Goal: Transaction & Acquisition: Purchase product/service

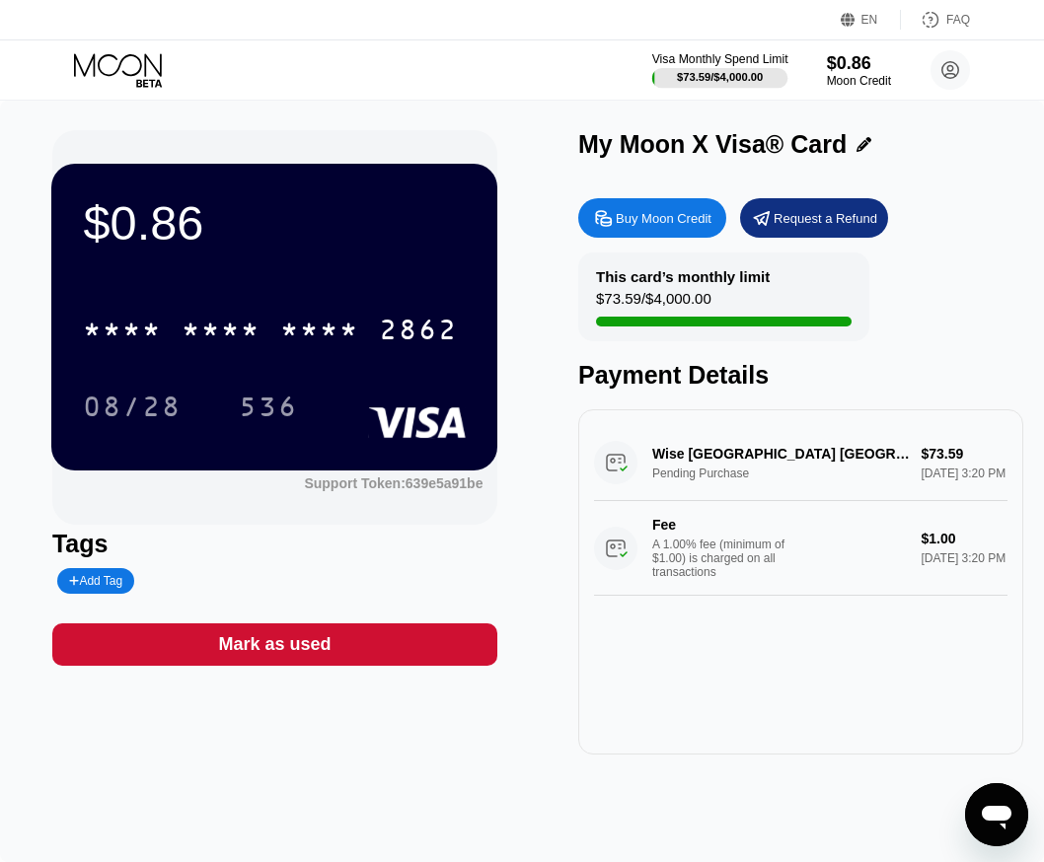
click at [735, 73] on div "$73.59 / $4,000.00" at bounding box center [720, 77] width 86 height 12
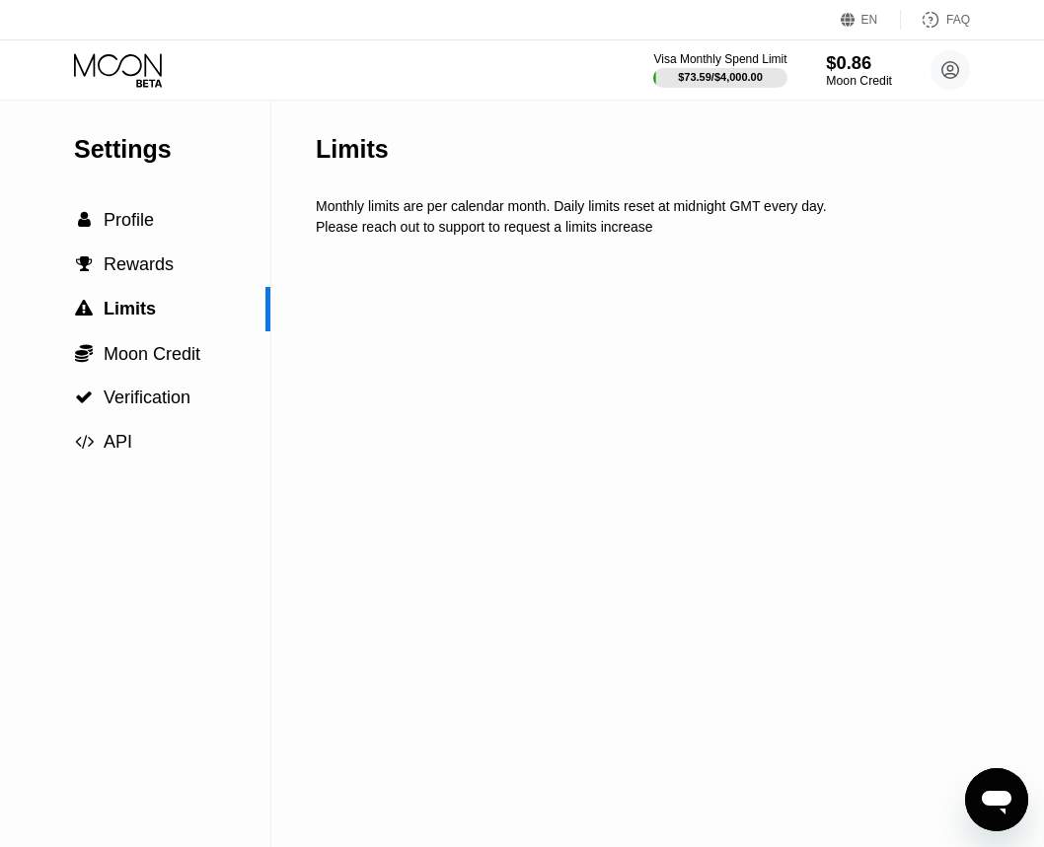
drag, startPoint x: 851, startPoint y: 72, endPoint x: 822, endPoint y: 95, distance: 37.3
click at [852, 72] on div "$0.86" at bounding box center [859, 62] width 66 height 21
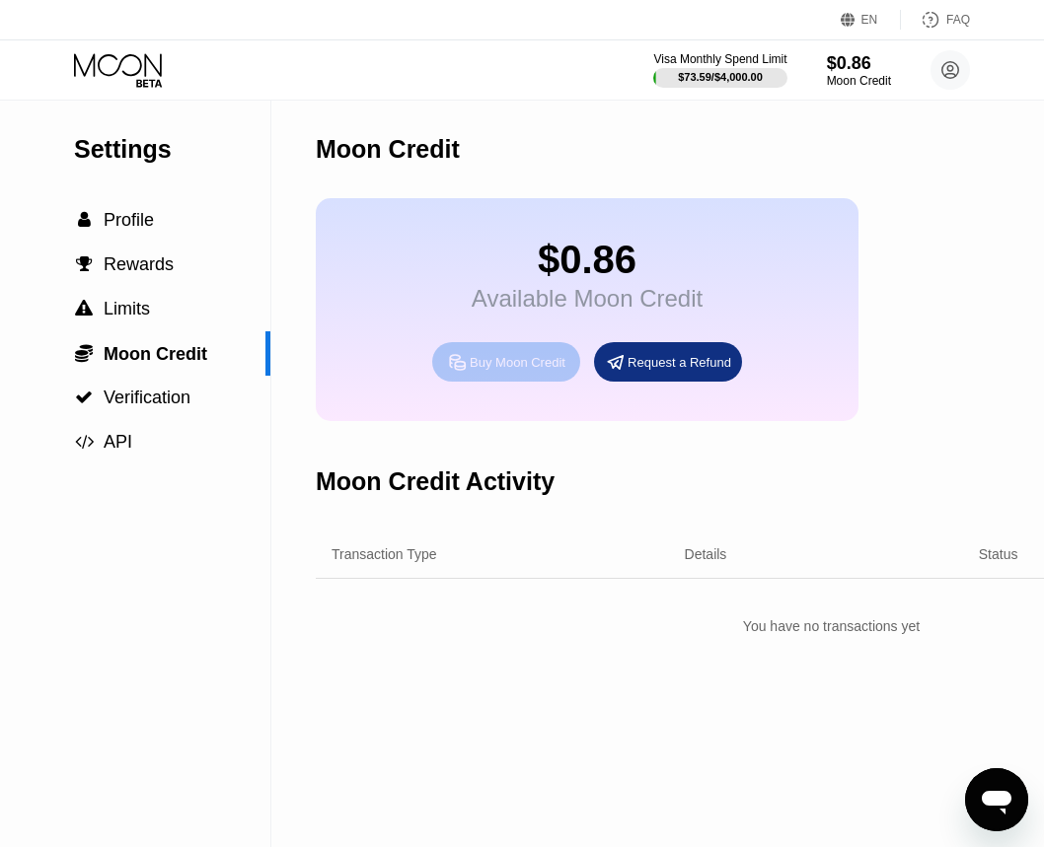
click at [537, 369] on div "Buy Moon Credit" at bounding box center [518, 362] width 96 height 17
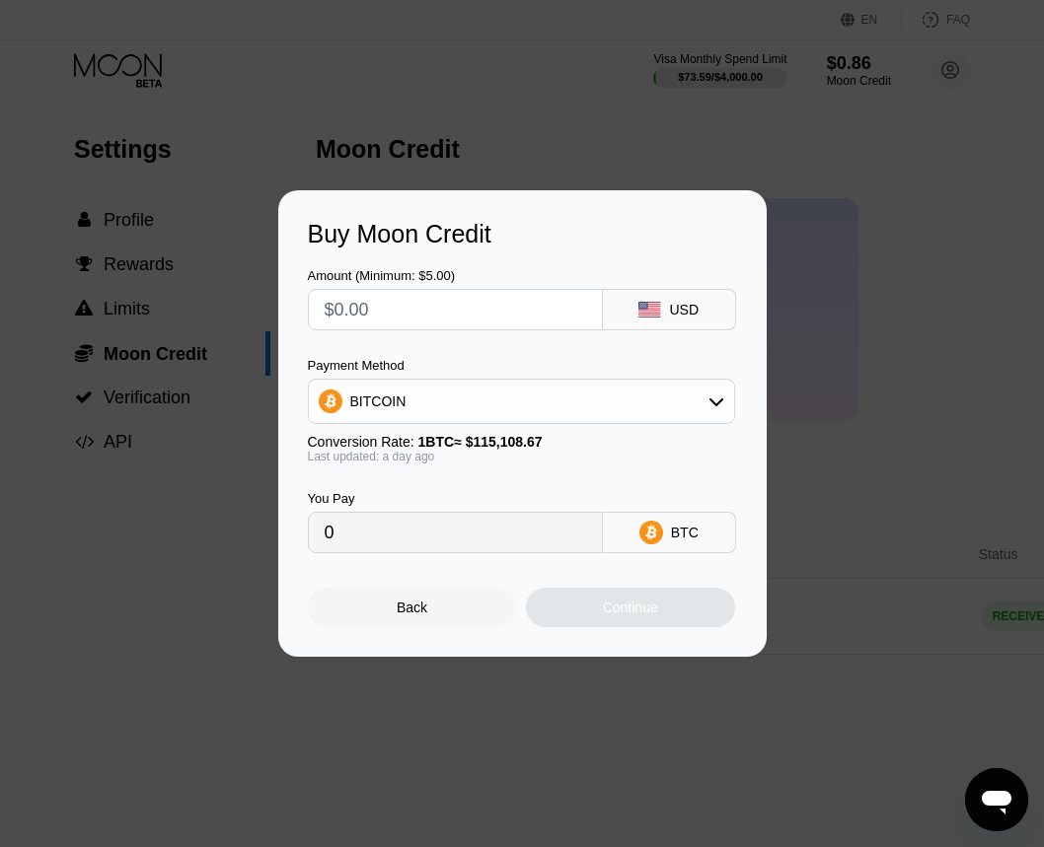
click at [468, 392] on div "BITCOIN" at bounding box center [521, 401] width 425 height 39
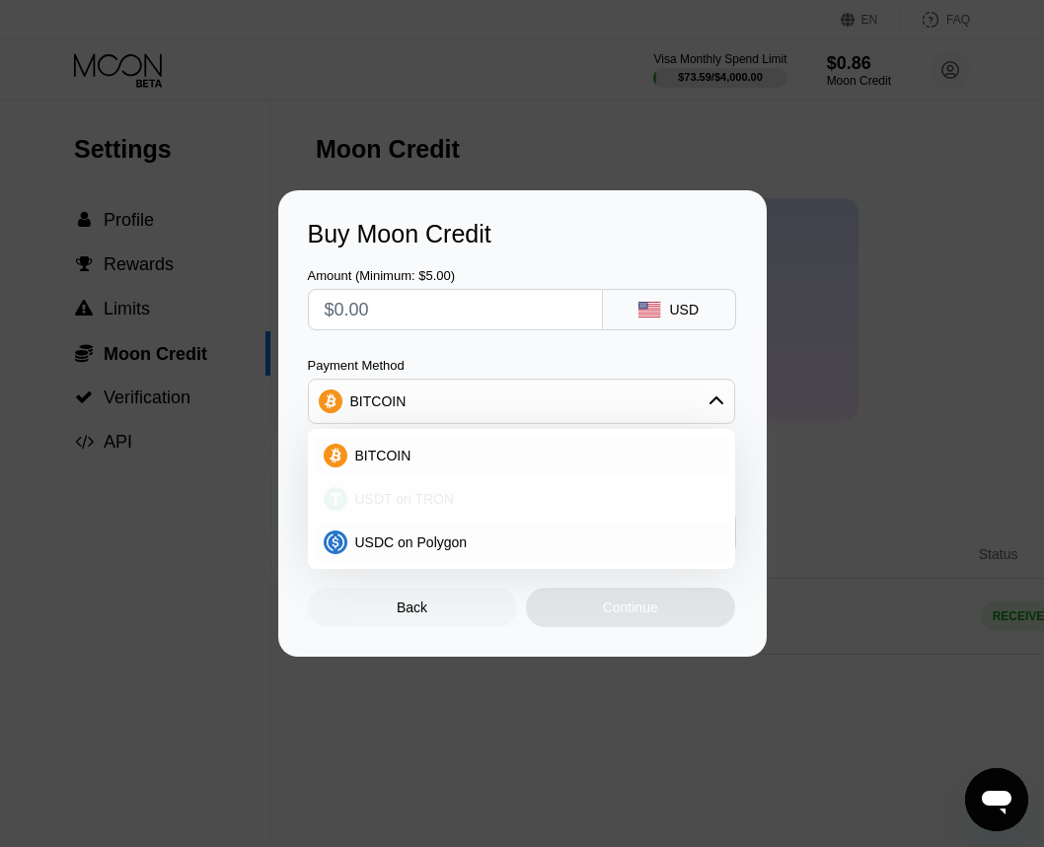
click at [397, 500] on span "USDT on TRON" at bounding box center [405, 499] width 100 height 16
type input "0.00"
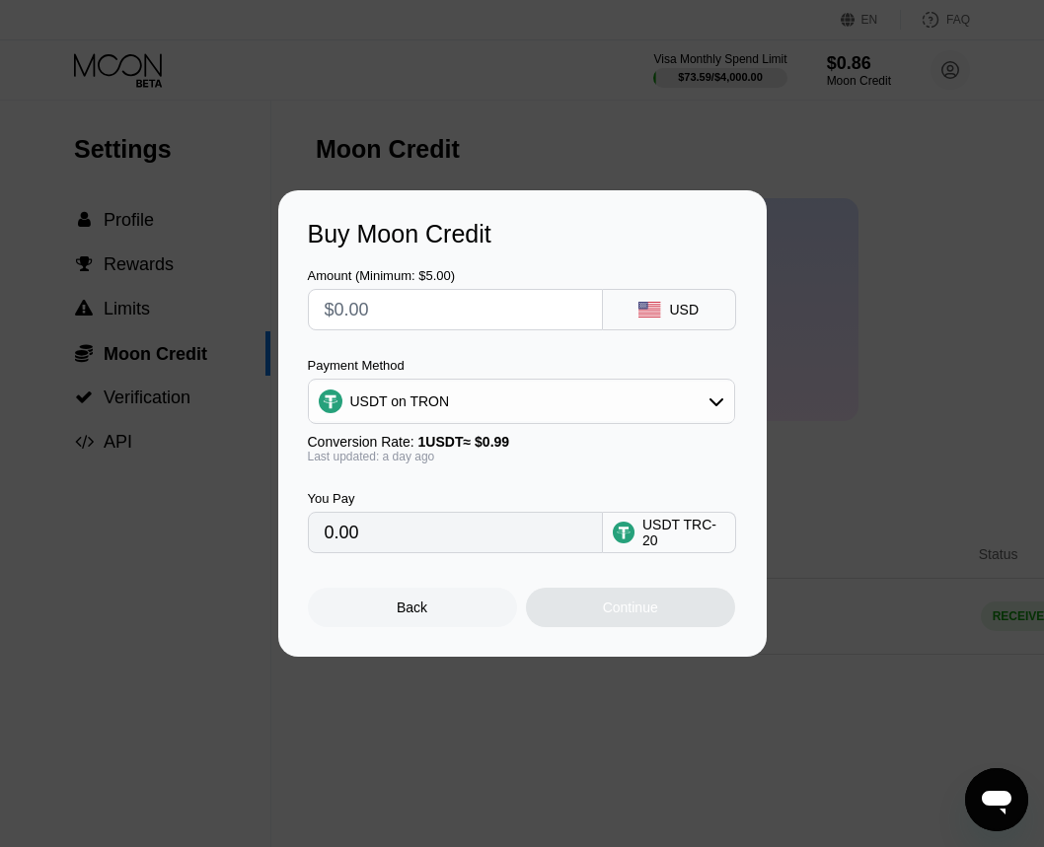
click at [364, 321] on input "text" at bounding box center [455, 309] width 261 height 39
type input "$1"
type input "1.01"
type input "$13"
type input "13.13"
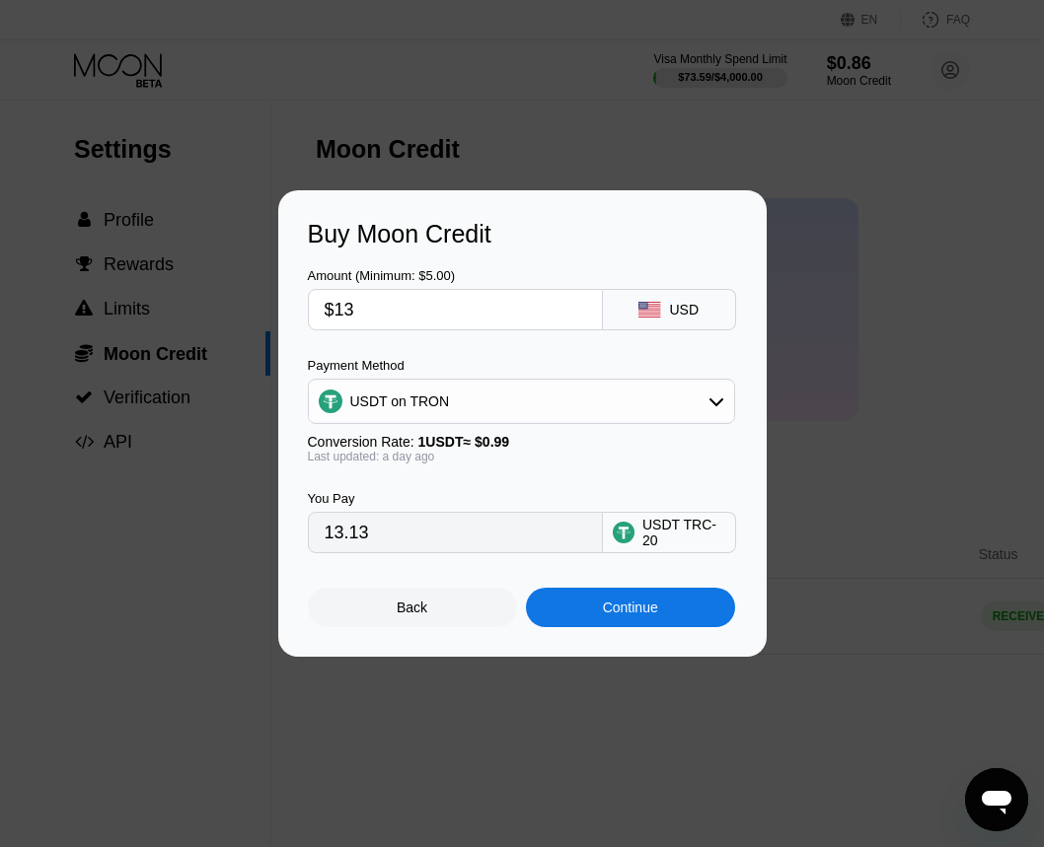
type input "$133"
type input "134.34"
type input "$133"
click at [625, 614] on div "Continue" at bounding box center [630, 608] width 55 height 16
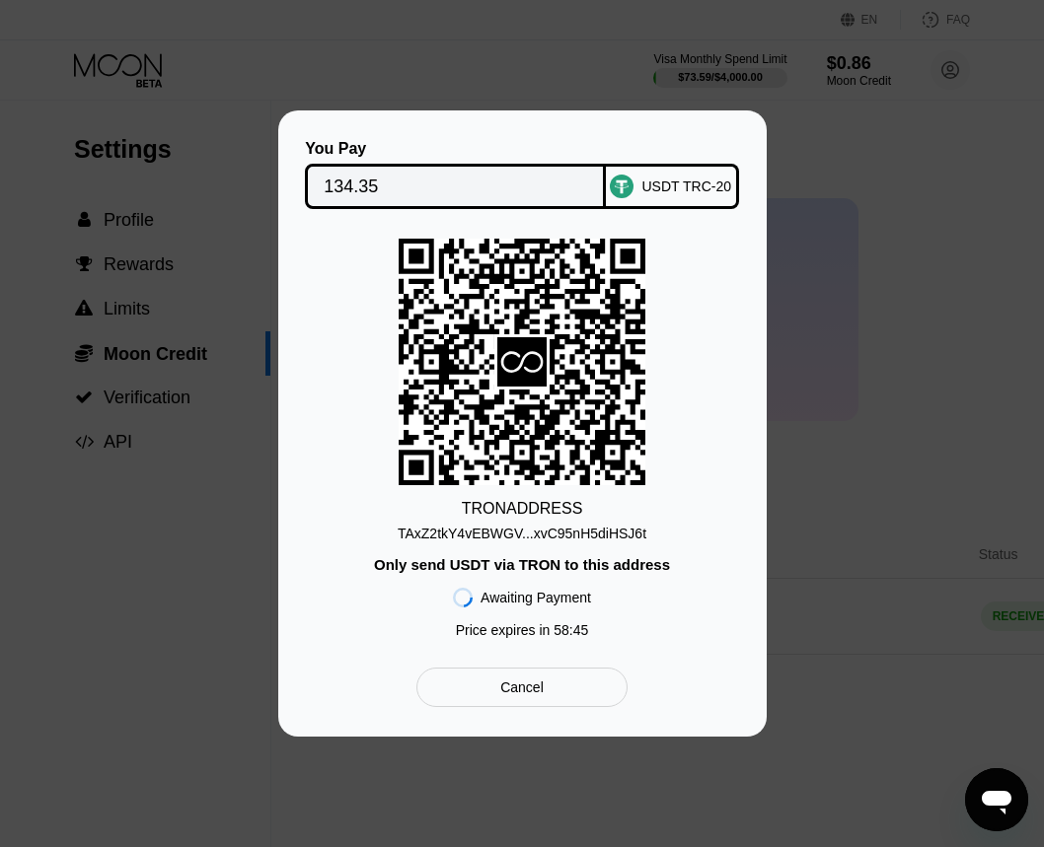
click at [540, 538] on div "TAxZ2tkY4vEBWGV...xvC95nH5diHSJ6t" at bounding box center [522, 534] width 249 height 16
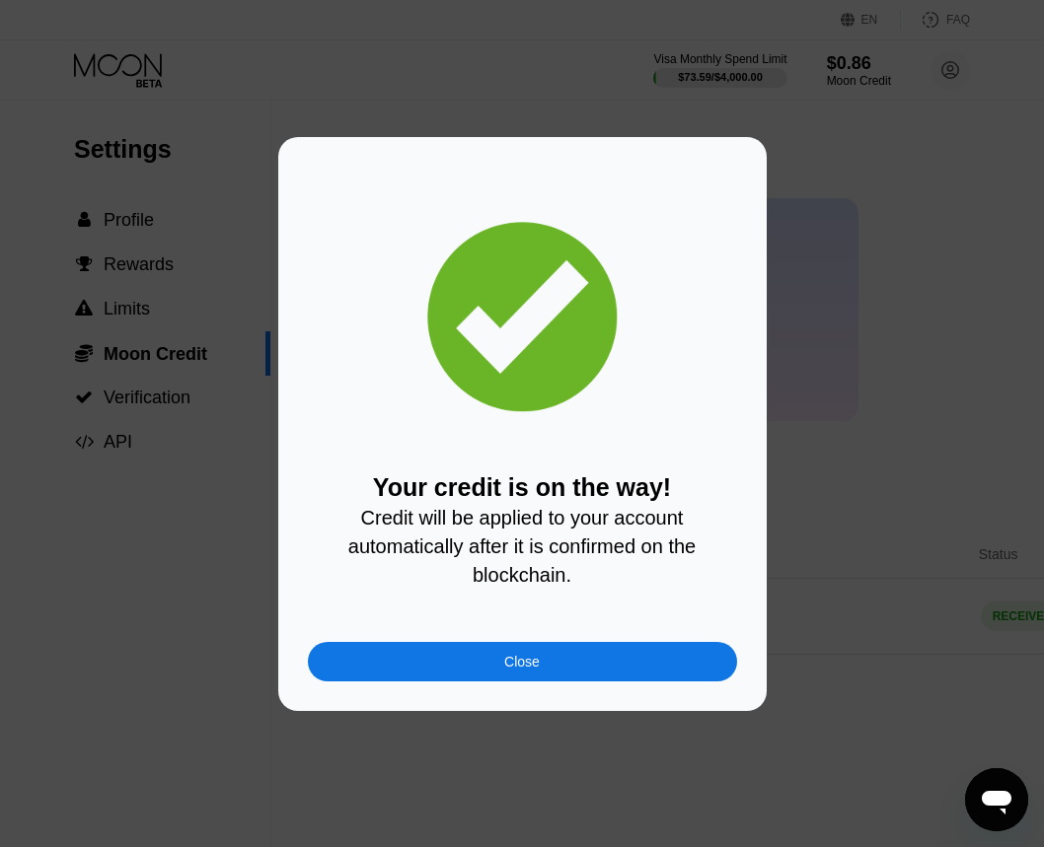
click at [494, 666] on div "Close" at bounding box center [522, 661] width 429 height 39
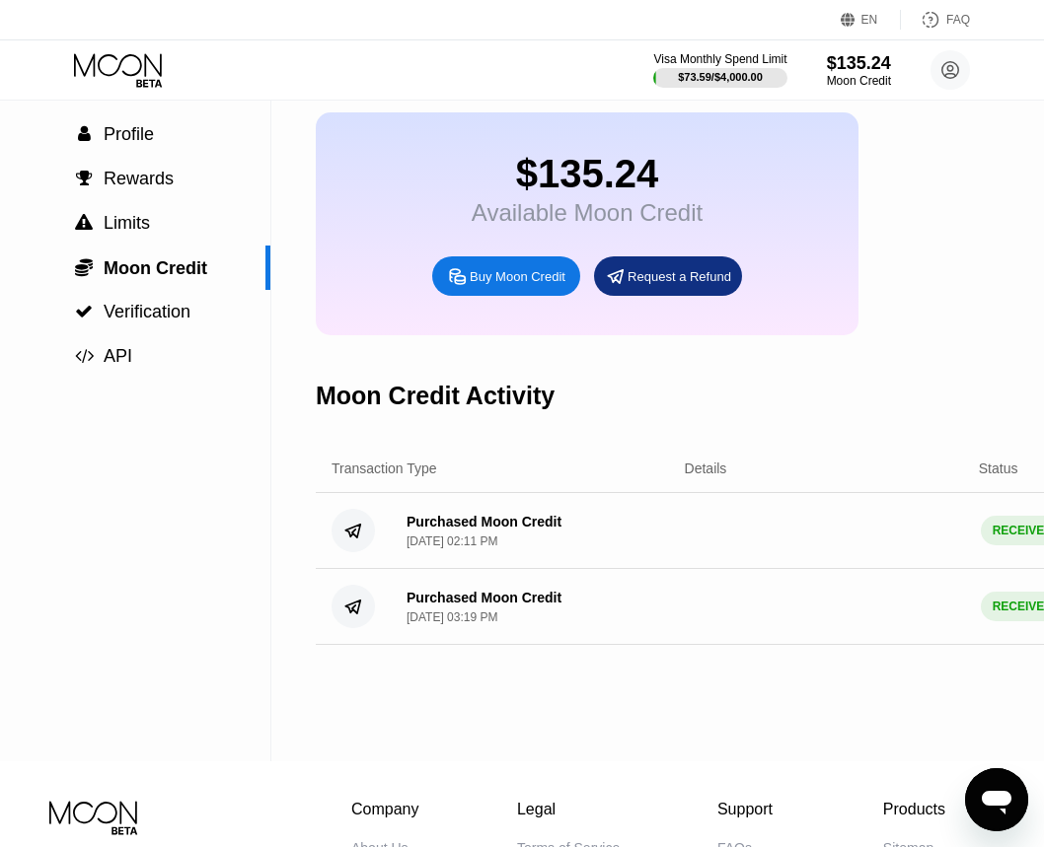
scroll to position [99, 0]
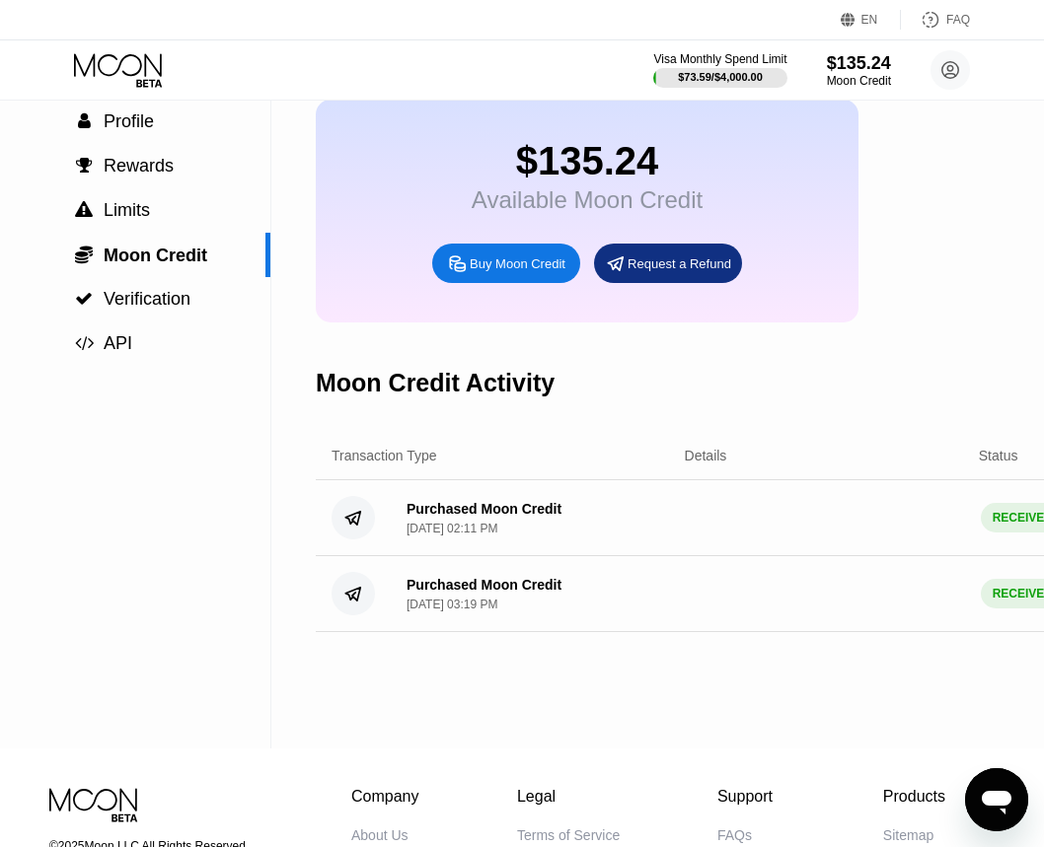
click at [84, 44] on div "Visa Monthly Spend Limit $73.59 / $4,000.00 $135.24 Moon Credit saleb16872@bitf…" at bounding box center [522, 69] width 1044 height 59
click at [93, 56] on icon at bounding box center [120, 70] width 92 height 35
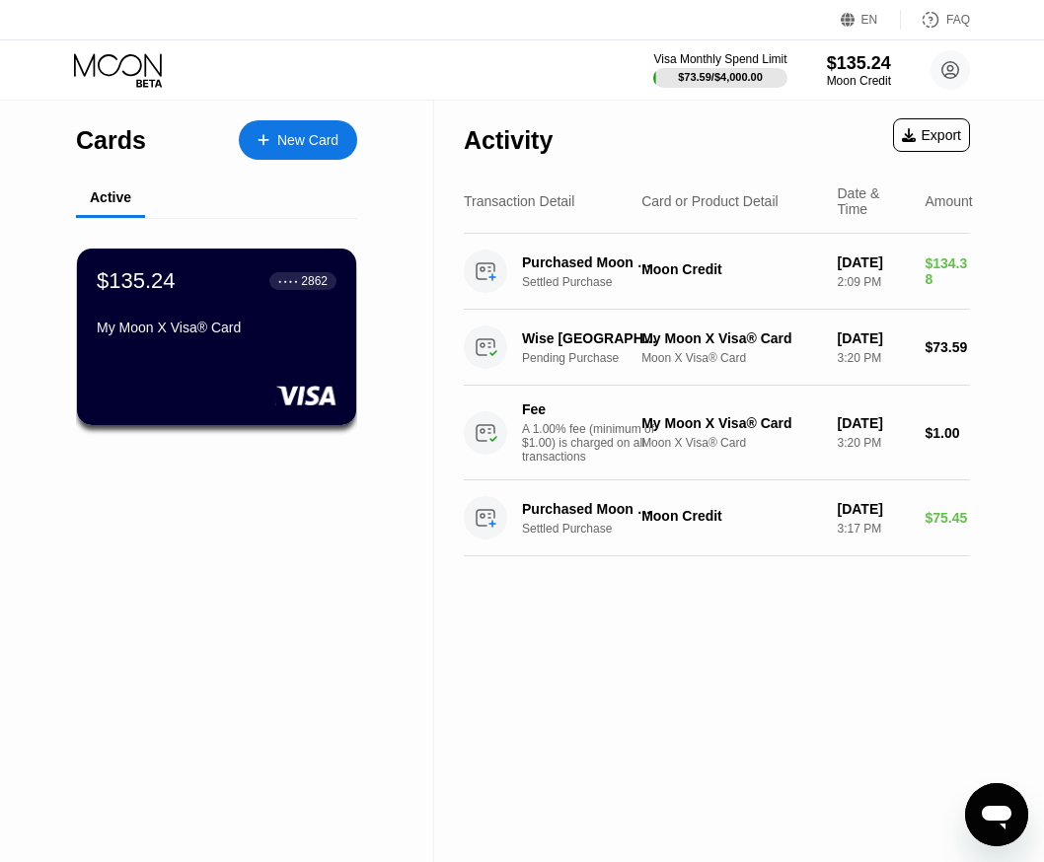
click at [208, 288] on div "$135.24 ● ● ● ● 2862" at bounding box center [217, 281] width 240 height 26
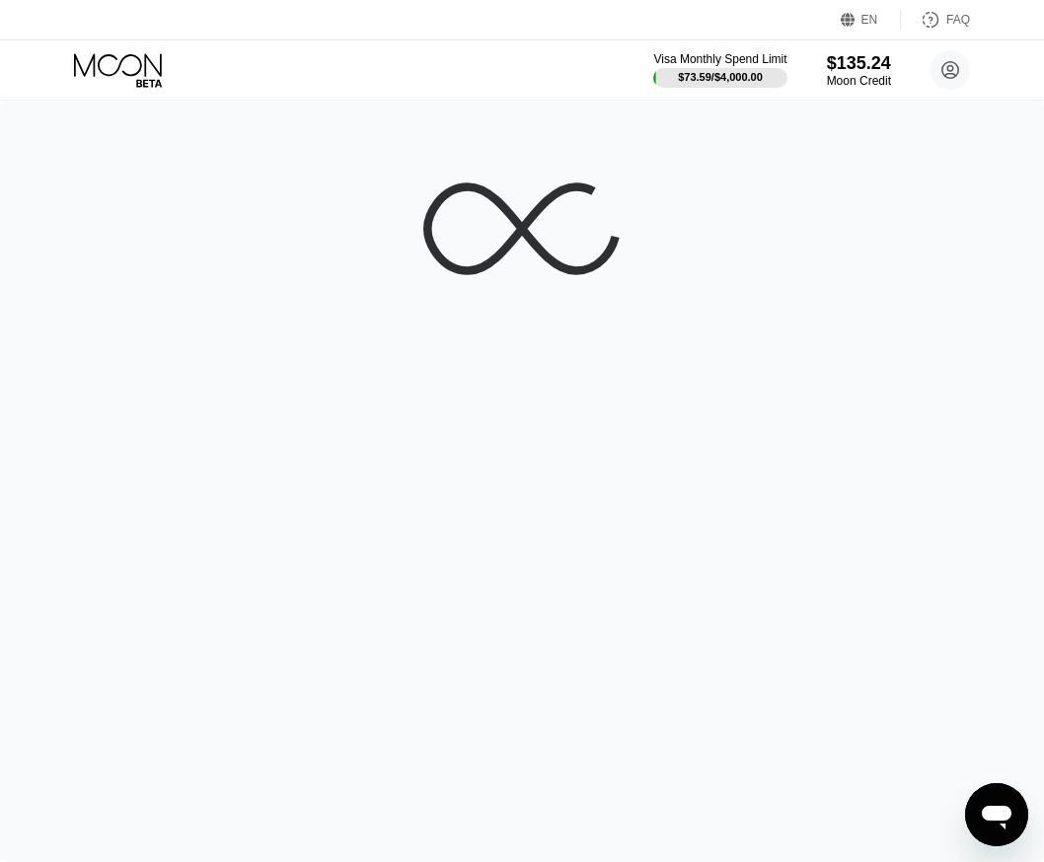
click at [208, 288] on div at bounding box center [522, 482] width 1044 height 762
